Goal: Task Accomplishment & Management: Manage account settings

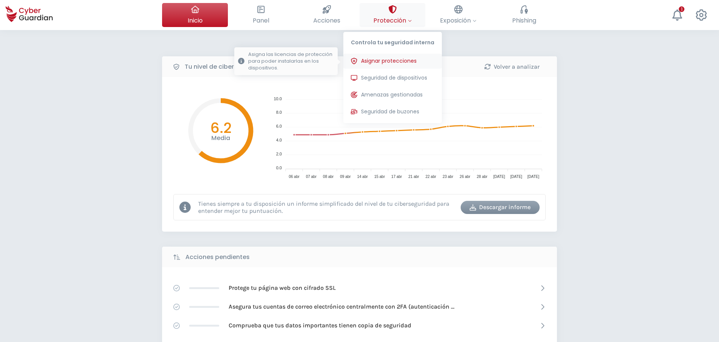
click at [397, 64] on span "Asignar protecciones" at bounding box center [389, 61] width 56 height 8
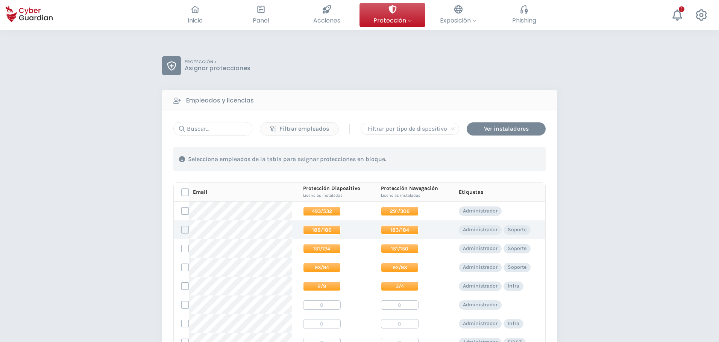
click at [395, 231] on span "183/184" at bounding box center [400, 230] width 38 height 9
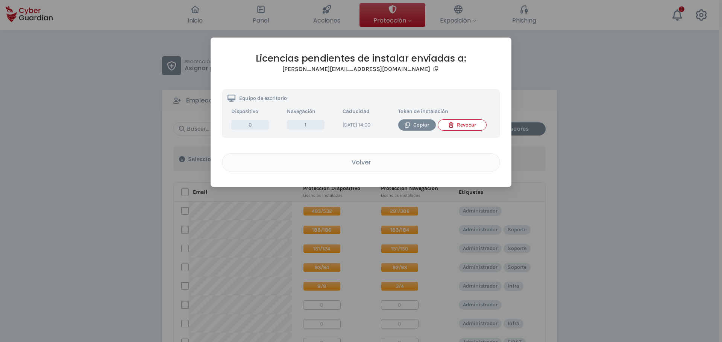
click at [593, 103] on div "Licencias pendientes de instalar enviadas a: prial@creditodelacasa.com.uy Equip…" at bounding box center [361, 171] width 722 height 342
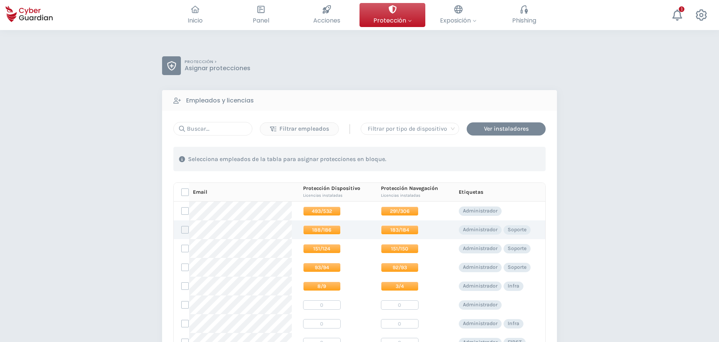
click at [186, 230] on label at bounding box center [185, 230] width 8 height 8
click at [182, 230] on input "checkbox" at bounding box center [182, 230] width 0 height 7
click at [499, 158] on div "Asignar protecciones" at bounding box center [500, 159] width 68 height 9
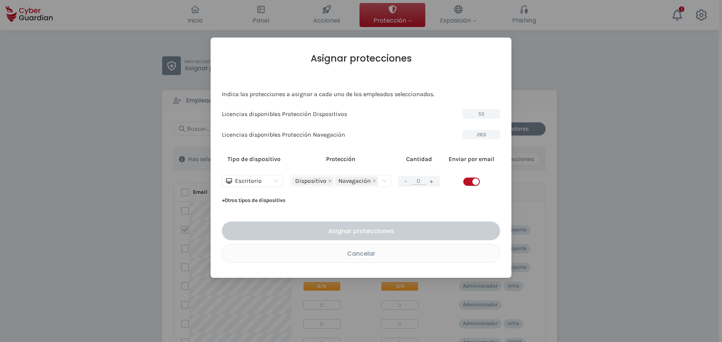
click at [421, 183] on input "0" at bounding box center [418, 181] width 15 height 8
drag, startPoint x: 421, startPoint y: 183, endPoint x: 412, endPoint y: 183, distance: 9.0
click at [412, 183] on input "0" at bounding box center [418, 181] width 15 height 8
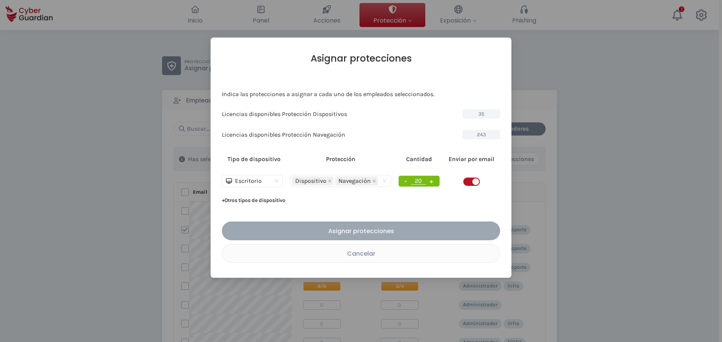
type input "20"
click at [423, 231] on div "Asignar protecciones" at bounding box center [360, 231] width 267 height 9
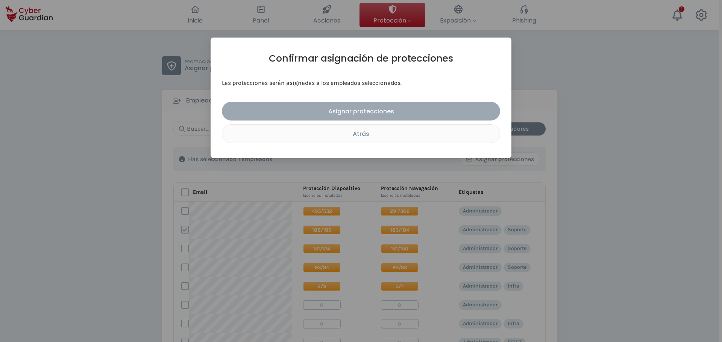
click at [405, 116] on div "Asignar protecciones" at bounding box center [360, 111] width 267 height 9
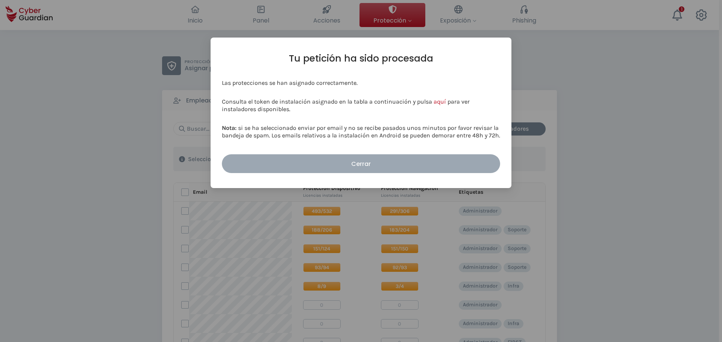
click at [383, 157] on button "Cerrar" at bounding box center [361, 163] width 278 height 19
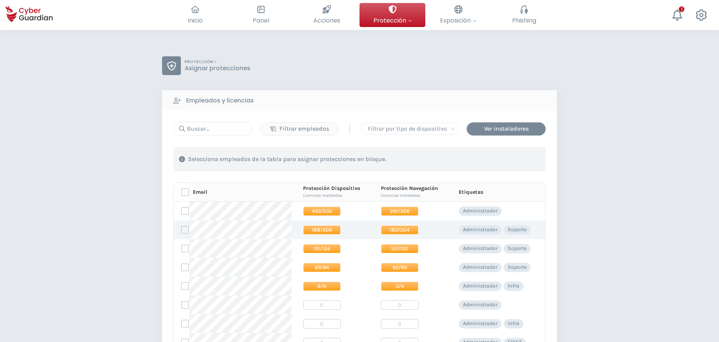
click at [328, 232] on span "188/206" at bounding box center [322, 230] width 38 height 9
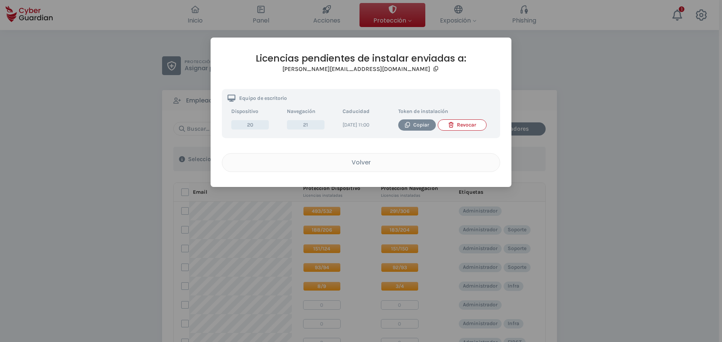
click at [640, 108] on div "Licencias pendientes de instalar enviadas a: prial@creditodelacasa.com.uy Equip…" at bounding box center [361, 171] width 722 height 342
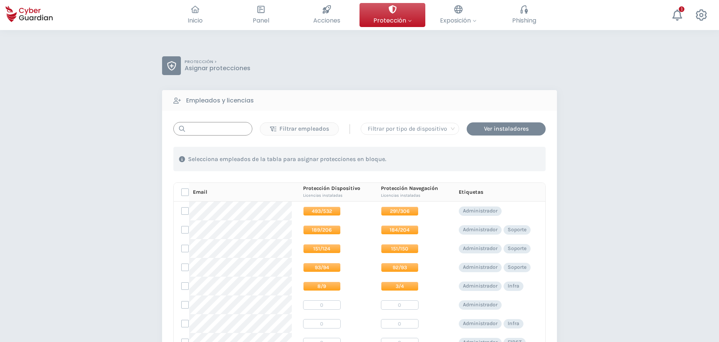
click at [226, 126] on input "text" at bounding box center [212, 129] width 79 height 14
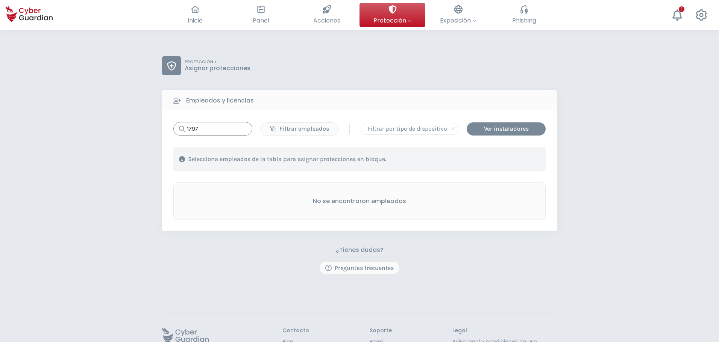
type input "1797"
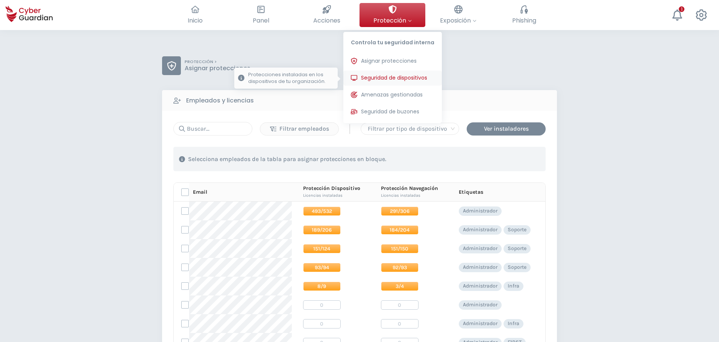
click at [383, 77] on span "Seguridad de dispositivos" at bounding box center [394, 78] width 66 height 8
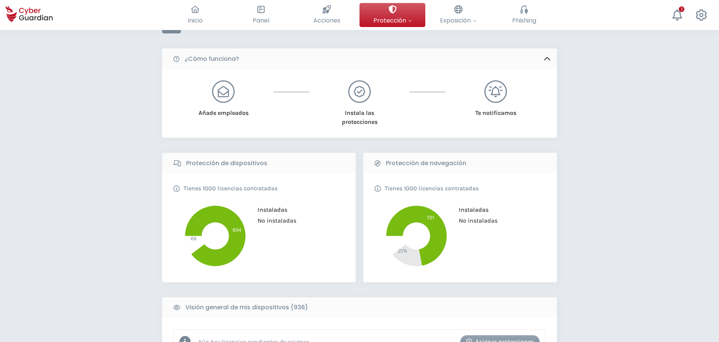
scroll to position [226, 0]
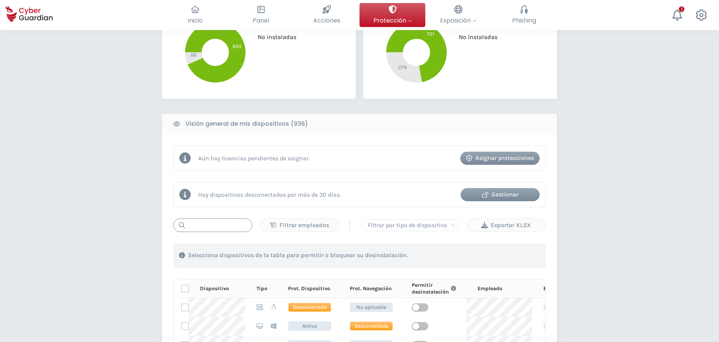
click at [205, 223] on input "text" at bounding box center [212, 226] width 79 height 14
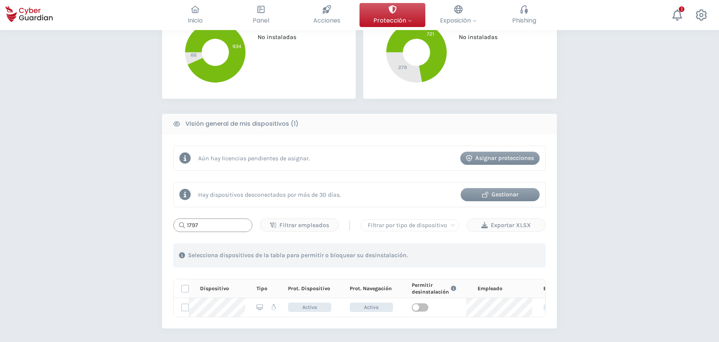
type input "1797"
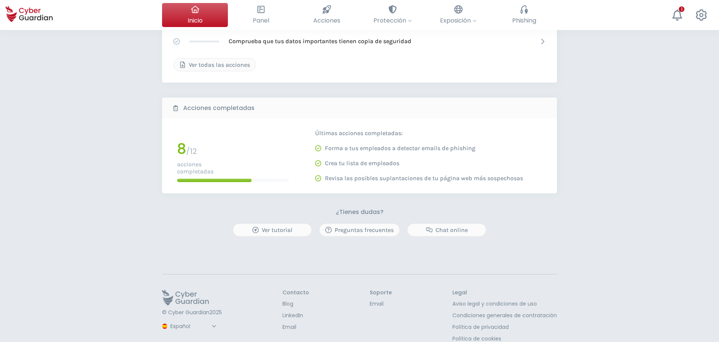
scroll to position [297, 0]
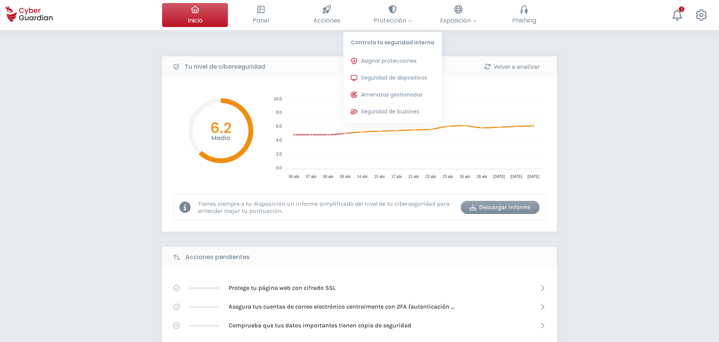
click at [384, 78] on span "Seguridad de dispositivos" at bounding box center [394, 78] width 66 height 8
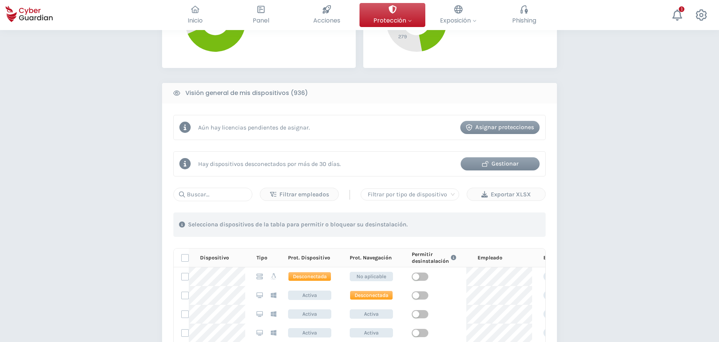
scroll to position [263, 0]
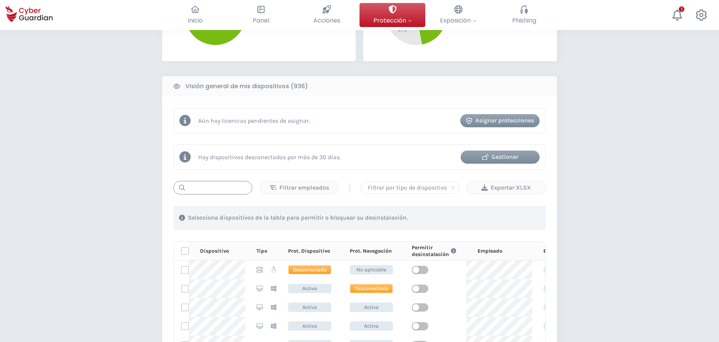
click at [197, 186] on input "text" at bounding box center [212, 188] width 79 height 14
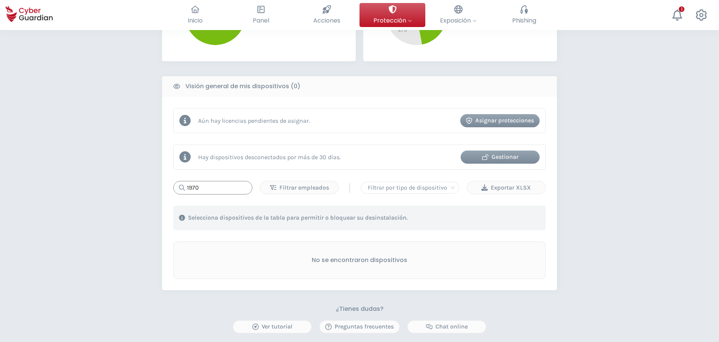
type input "1970"
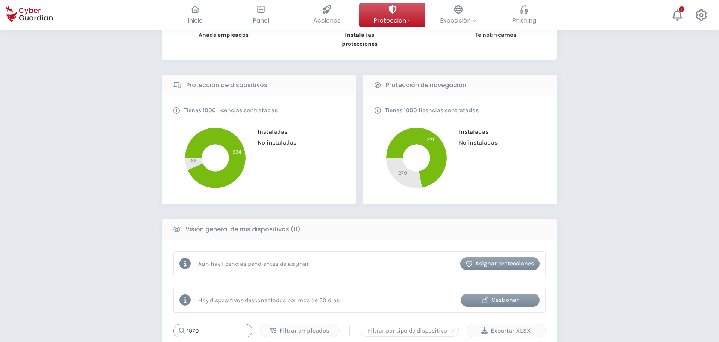
scroll to position [0, 0]
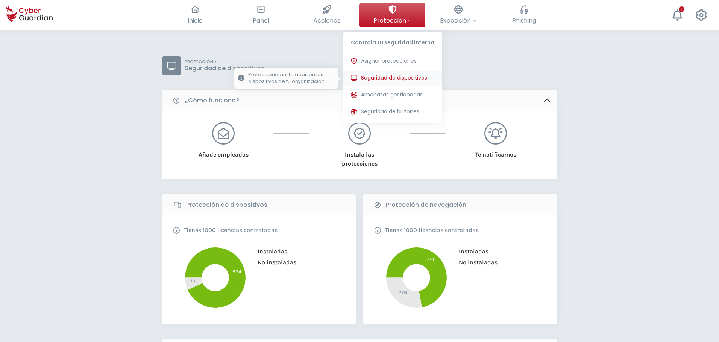
click at [388, 74] on button "Seguridad de dispositivos Protecciones instaladas en los dispositivos de tu org…" at bounding box center [392, 78] width 98 height 15
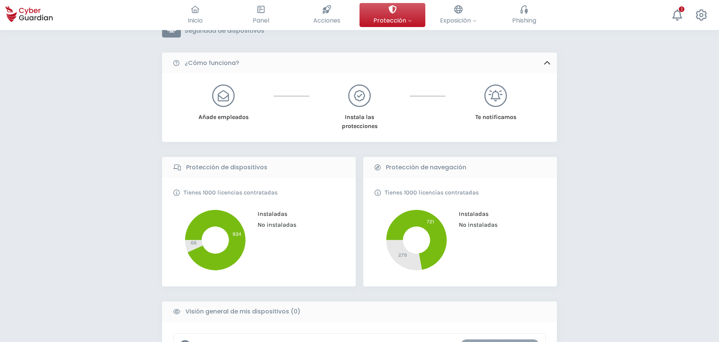
scroll to position [226, 0]
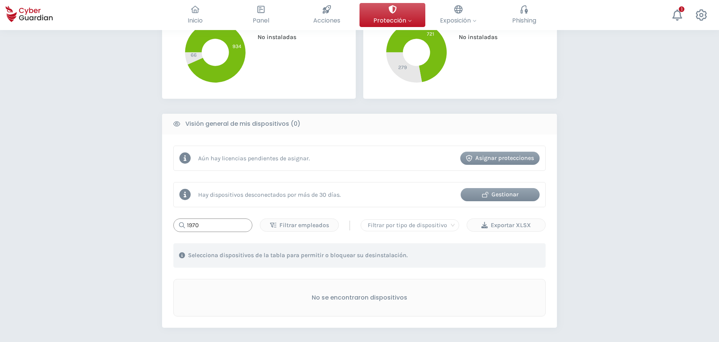
drag, startPoint x: 210, startPoint y: 226, endPoint x: 119, endPoint y: 241, distance: 92.3
click at [119, 241] on div "PROTECCIÓN > Seguridad de dispositivos ¿Cómo funciona? Añade empleados Instala …" at bounding box center [359, 147] width 719 height 684
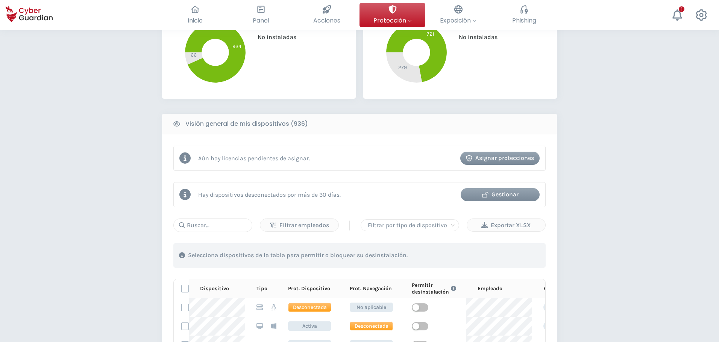
scroll to position [301, 0]
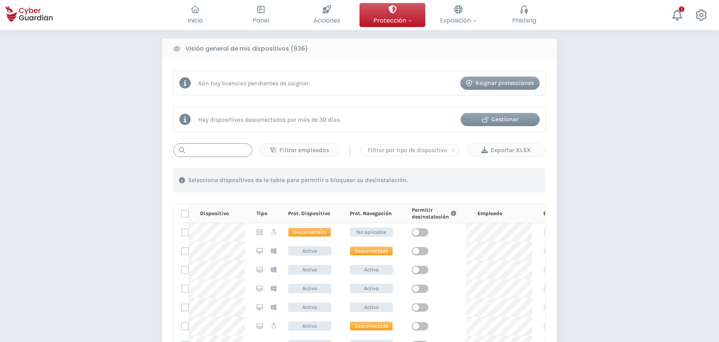
click at [217, 153] on input "text" at bounding box center [212, 151] width 79 height 14
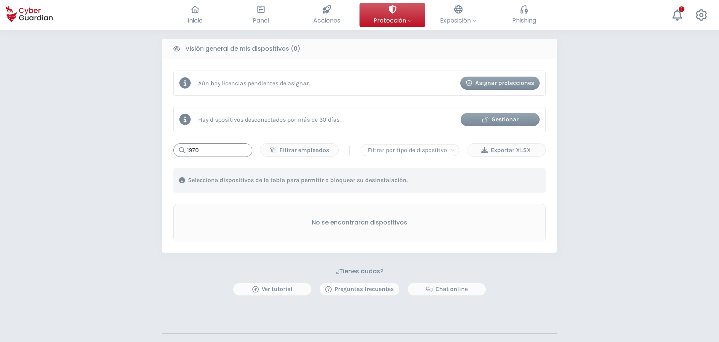
type input "1970"
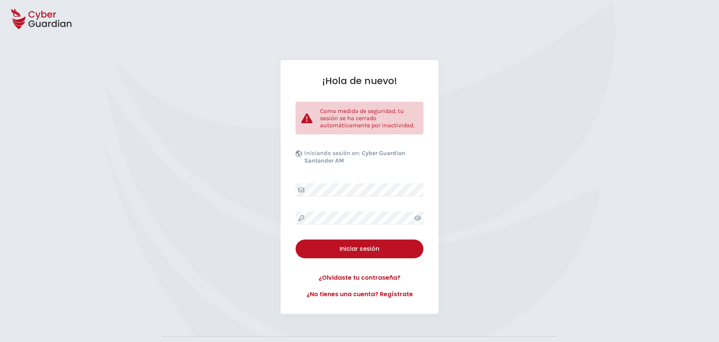
click at [116, 216] on div "¡Hola de nuevo! Como medida de seguridad, tu sesión se ha cerrado automáticamen…" at bounding box center [359, 187] width 719 height 254
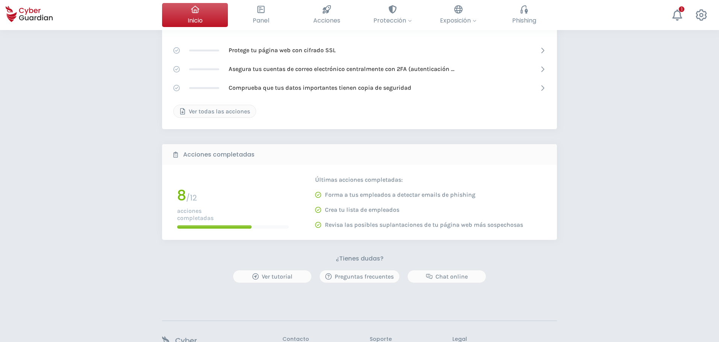
scroll to position [33, 0]
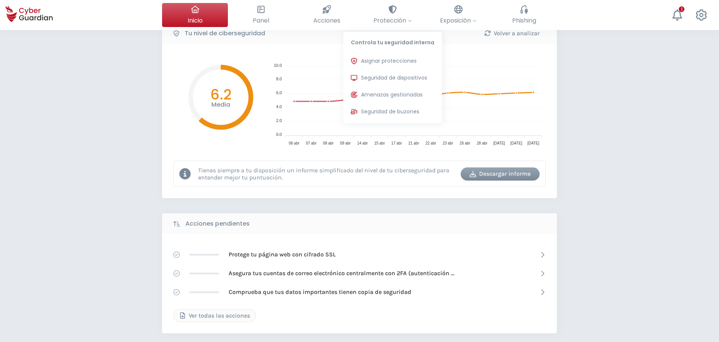
drag, startPoint x: 393, startPoint y: 77, endPoint x: 10, endPoint y: 117, distance: 384.6
click at [393, 78] on span "Seguridad de dispositivos" at bounding box center [394, 78] width 66 height 8
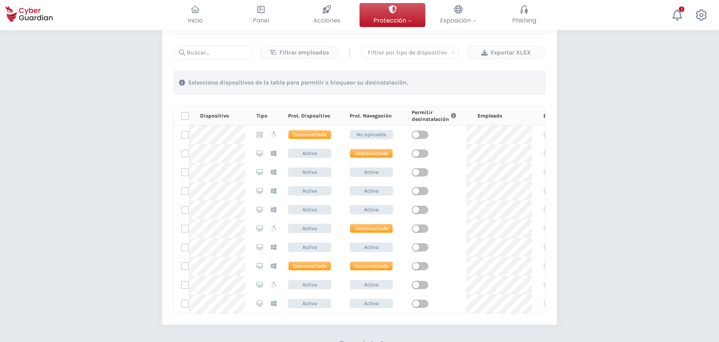
scroll to position [301, 0]
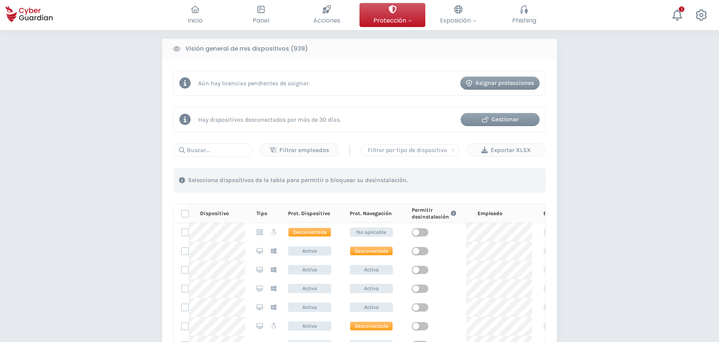
drag, startPoint x: 38, startPoint y: 265, endPoint x: 163, endPoint y: 219, distance: 133.8
click at [40, 265] on div "PROTECCIÓN > Seguridad de dispositivos ¿Cómo funciona? Añade empleados Instala …" at bounding box center [359, 156] width 719 height 854
click at [213, 153] on input "text" at bounding box center [212, 151] width 79 height 14
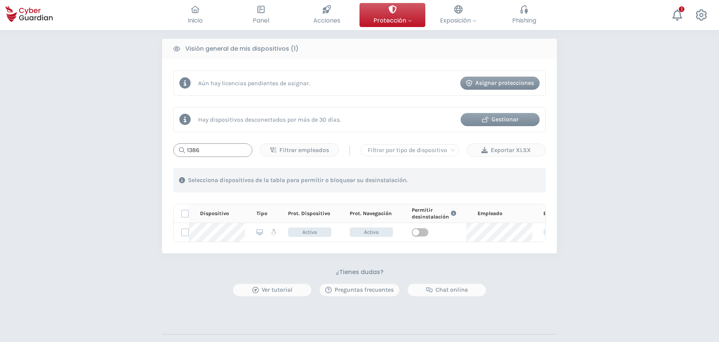
type input "1386"
click at [96, 141] on div "PROTECCIÓN > Seguridad de dispositivos ¿Cómo funciona? Añade empleados Instala …" at bounding box center [359, 71] width 719 height 685
click at [76, 140] on div "PROTECCIÓN > Seguridad de dispositivos ¿Cómo funciona? Añade empleados Instala …" at bounding box center [359, 71] width 719 height 685
click at [120, 176] on div "PROTECCIÓN > Seguridad de dispositivos ¿Cómo funciona? Añade empleados Instala …" at bounding box center [359, 71] width 719 height 685
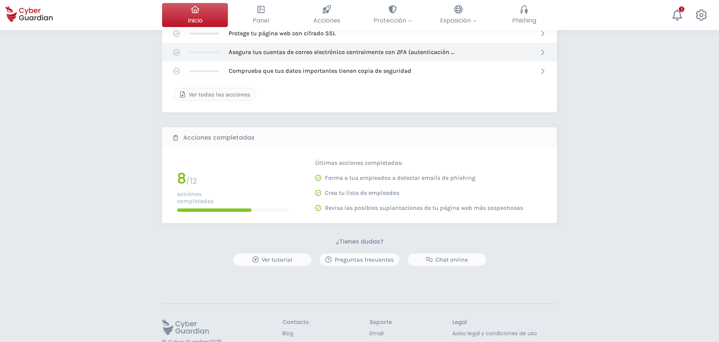
scroll to position [297, 0]
